Goal: Go to known website: Go to known website

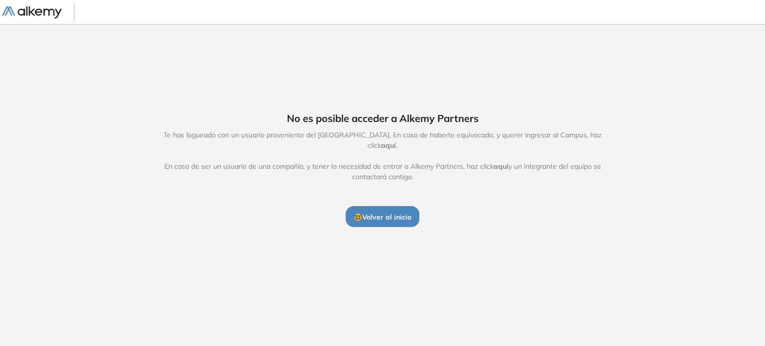
click at [381, 206] on button "🤓 Volver al inicio" at bounding box center [383, 216] width 74 height 21
